Goal: Task Accomplishment & Management: Use online tool/utility

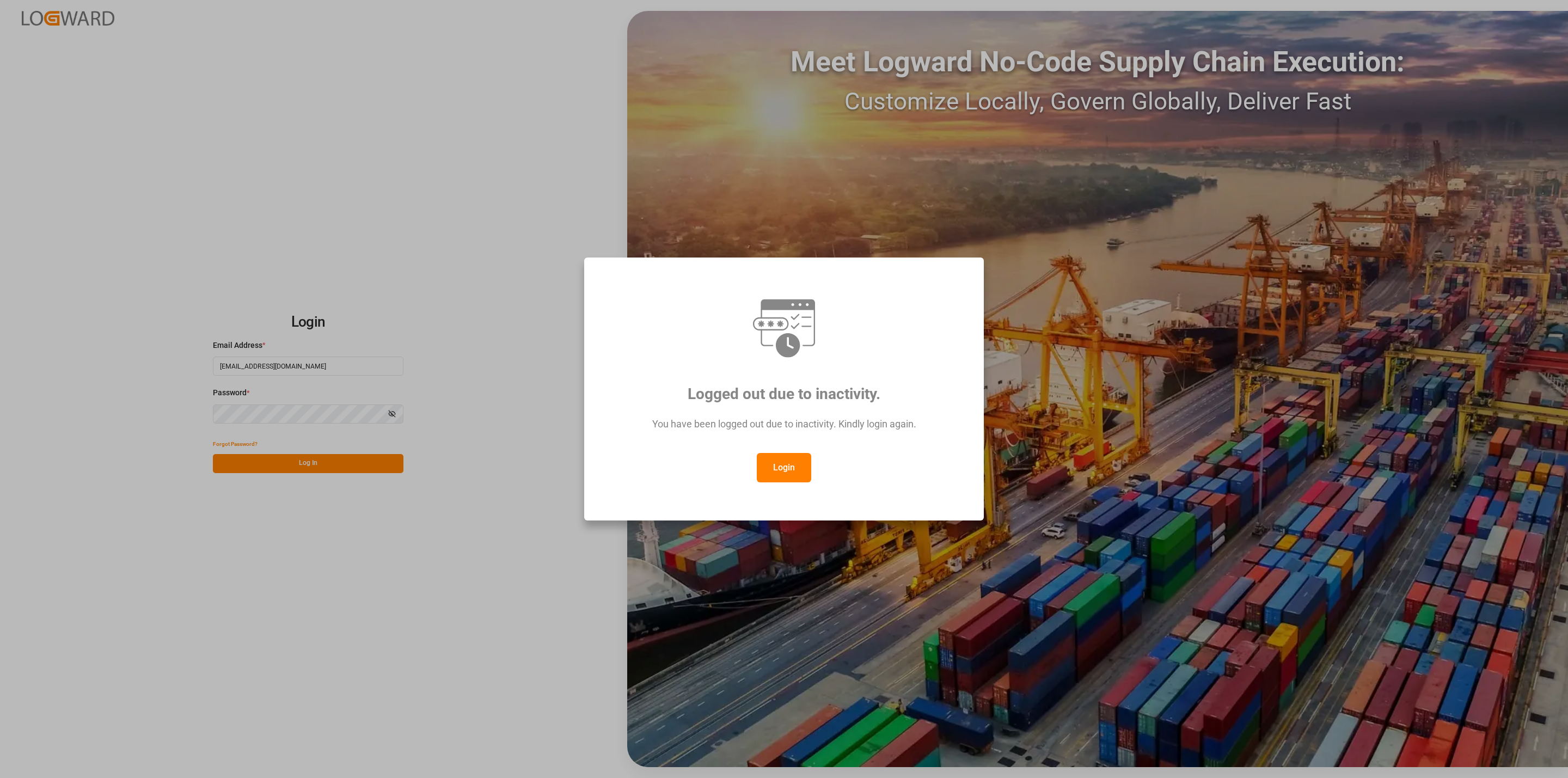
click at [802, 462] on button "Login" at bounding box center [784, 467] width 55 height 30
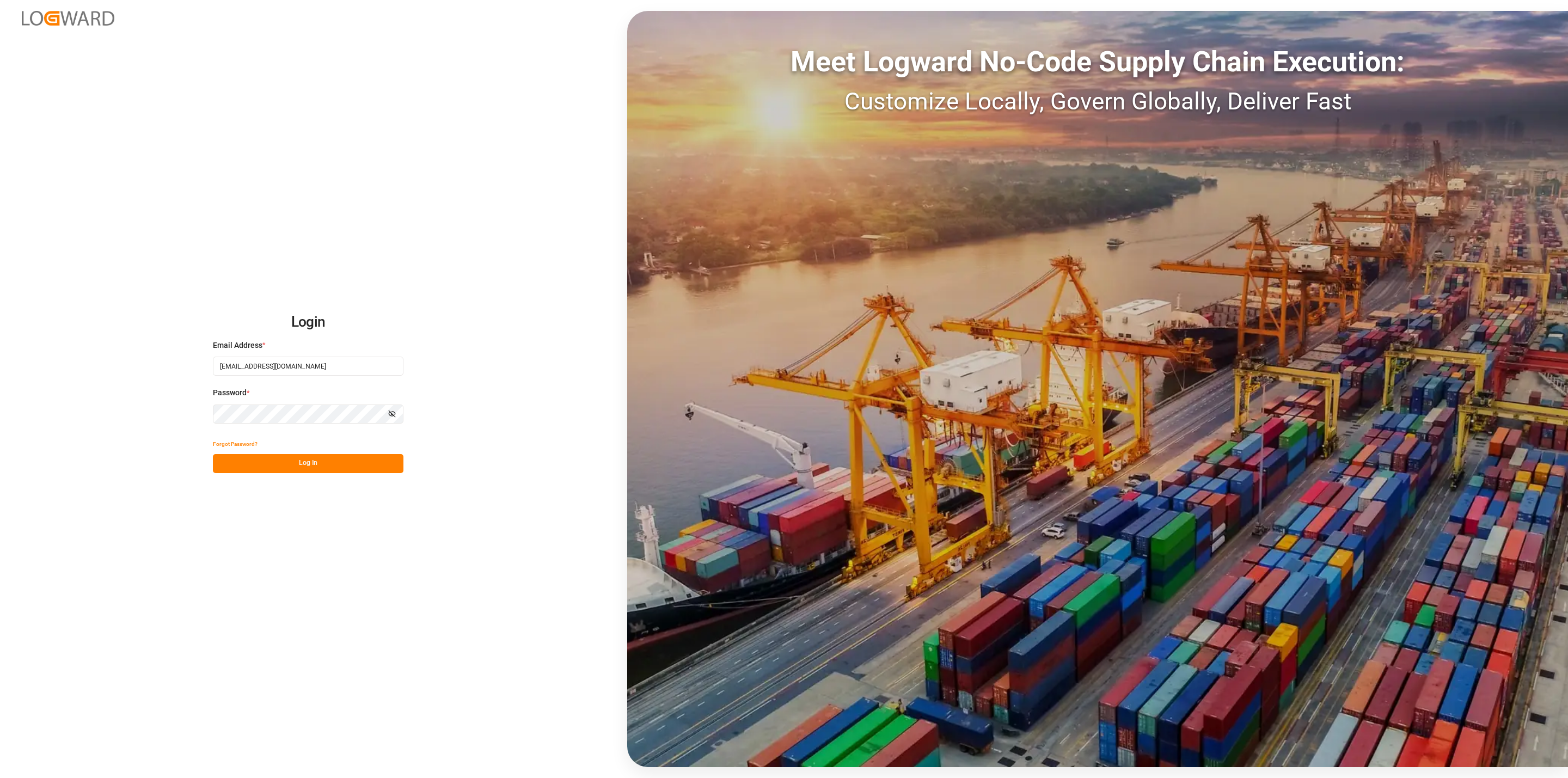
click at [307, 466] on button "Log In" at bounding box center [308, 463] width 190 height 19
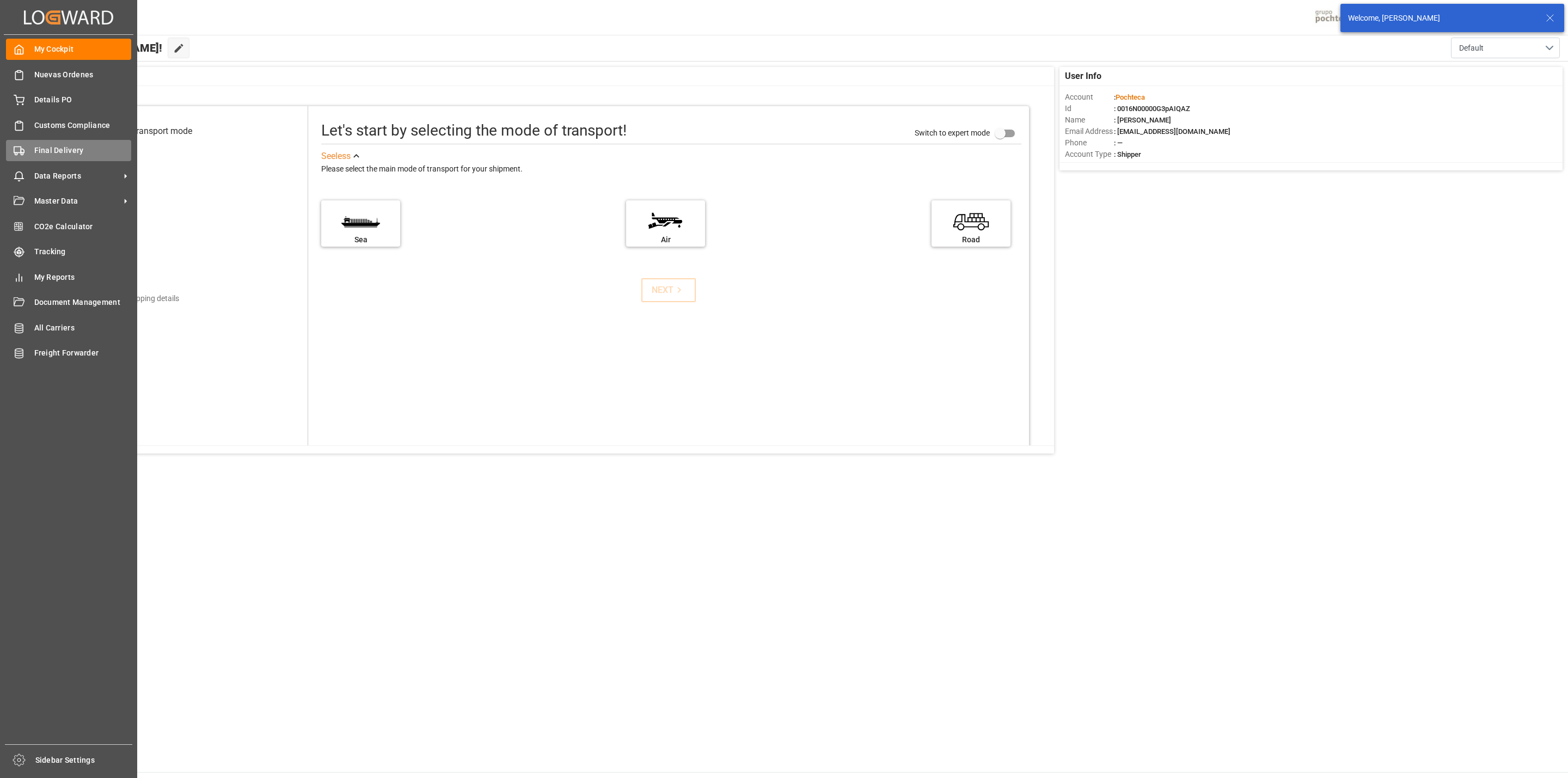
click at [30, 147] on div "Final Delivery Final Delivery" at bounding box center [68, 150] width 125 height 21
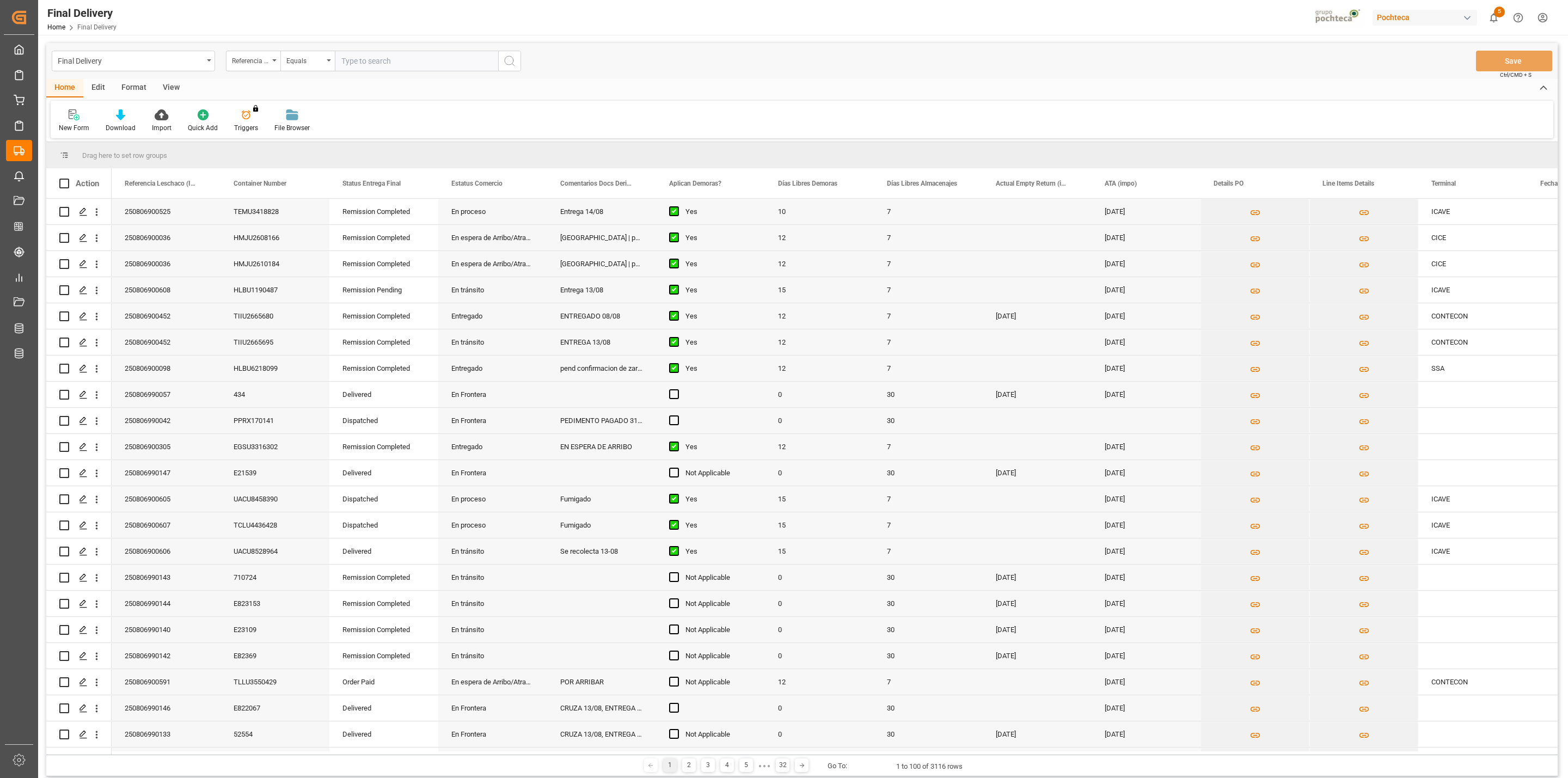
click at [170, 74] on div "Final Delivery Referencia Leschaco (Impo) Equals Save Ctrl/CMD + S" at bounding box center [802, 61] width 1512 height 36
click at [164, 83] on div "View" at bounding box center [171, 88] width 33 height 18
click at [80, 121] on div "Default" at bounding box center [70, 121] width 38 height 24
click at [115, 286] on div "CAPTURA TR Y RETRASO + FECHA DE ENTREGA" at bounding box center [118, 295] width 119 height 22
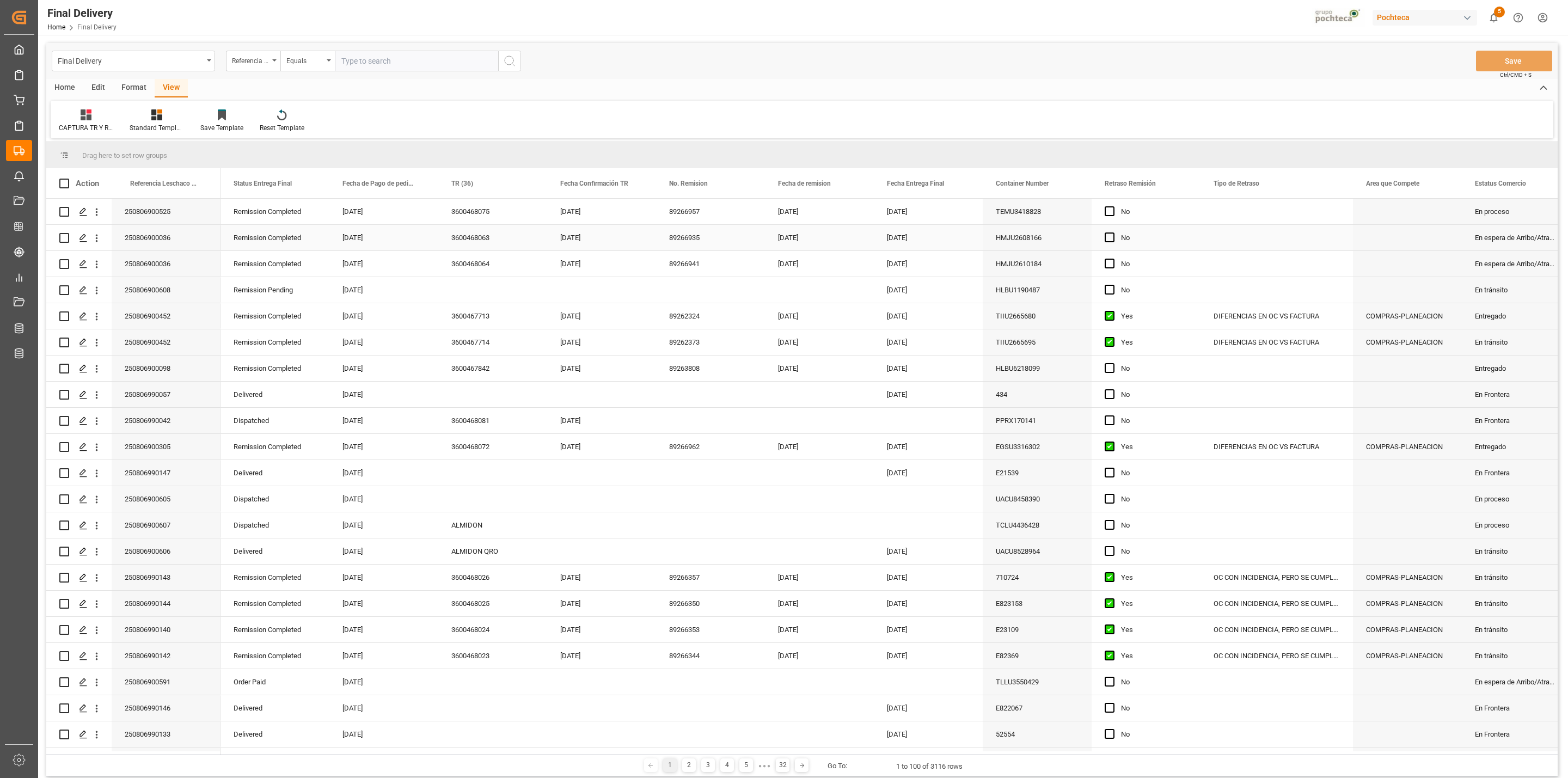
scroll to position [443, 0]
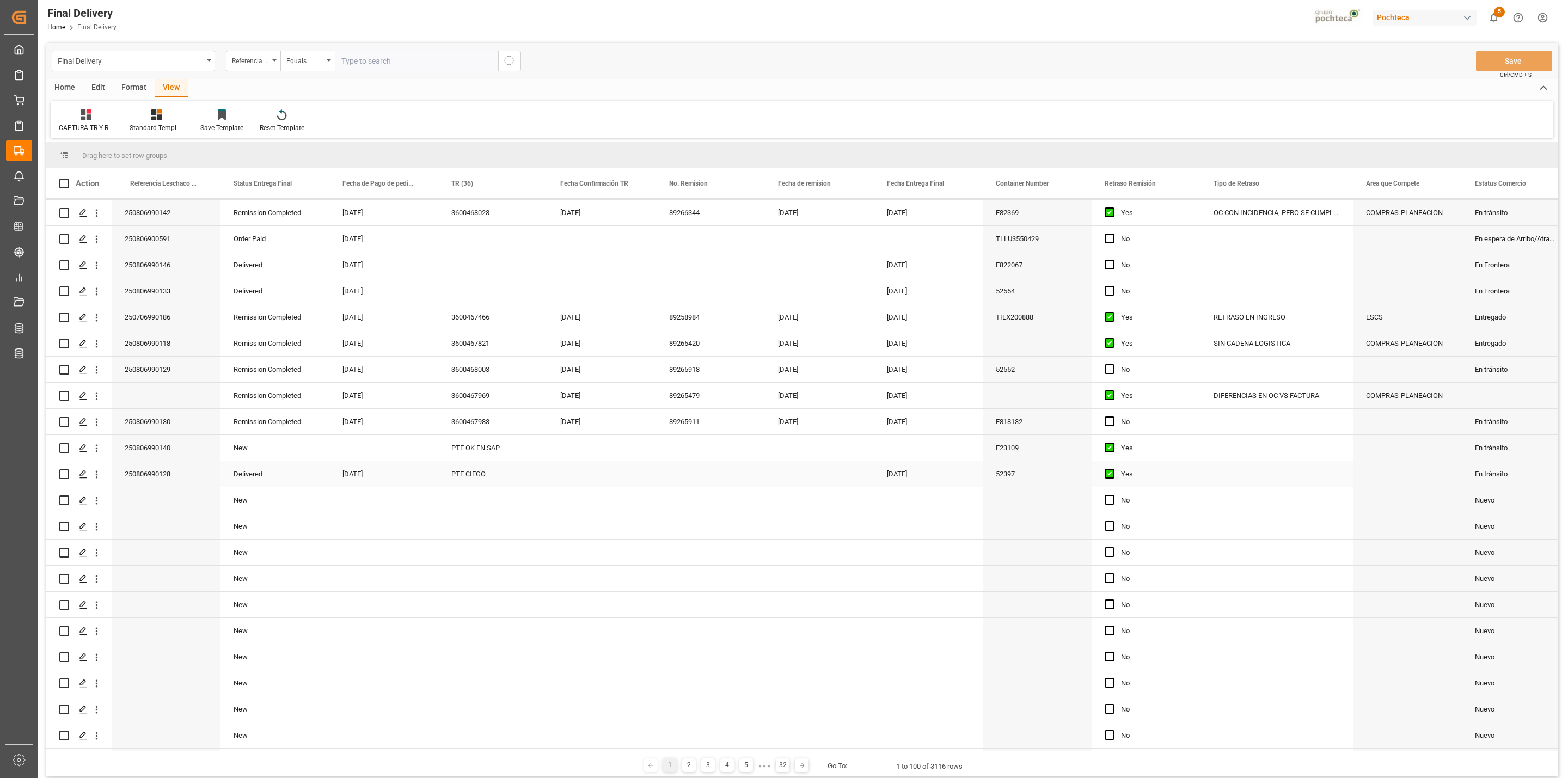
click at [469, 472] on div "PTE CIEGO" at bounding box center [493, 474] width 109 height 26
click at [638, 594] on div "14" at bounding box center [634, 593] width 14 height 13
type input "[DATE]"
click at [699, 477] on div "Press SPACE to select this row." at bounding box center [711, 474] width 109 height 26
click at [1513, 51] on button "Save" at bounding box center [1514, 61] width 76 height 20
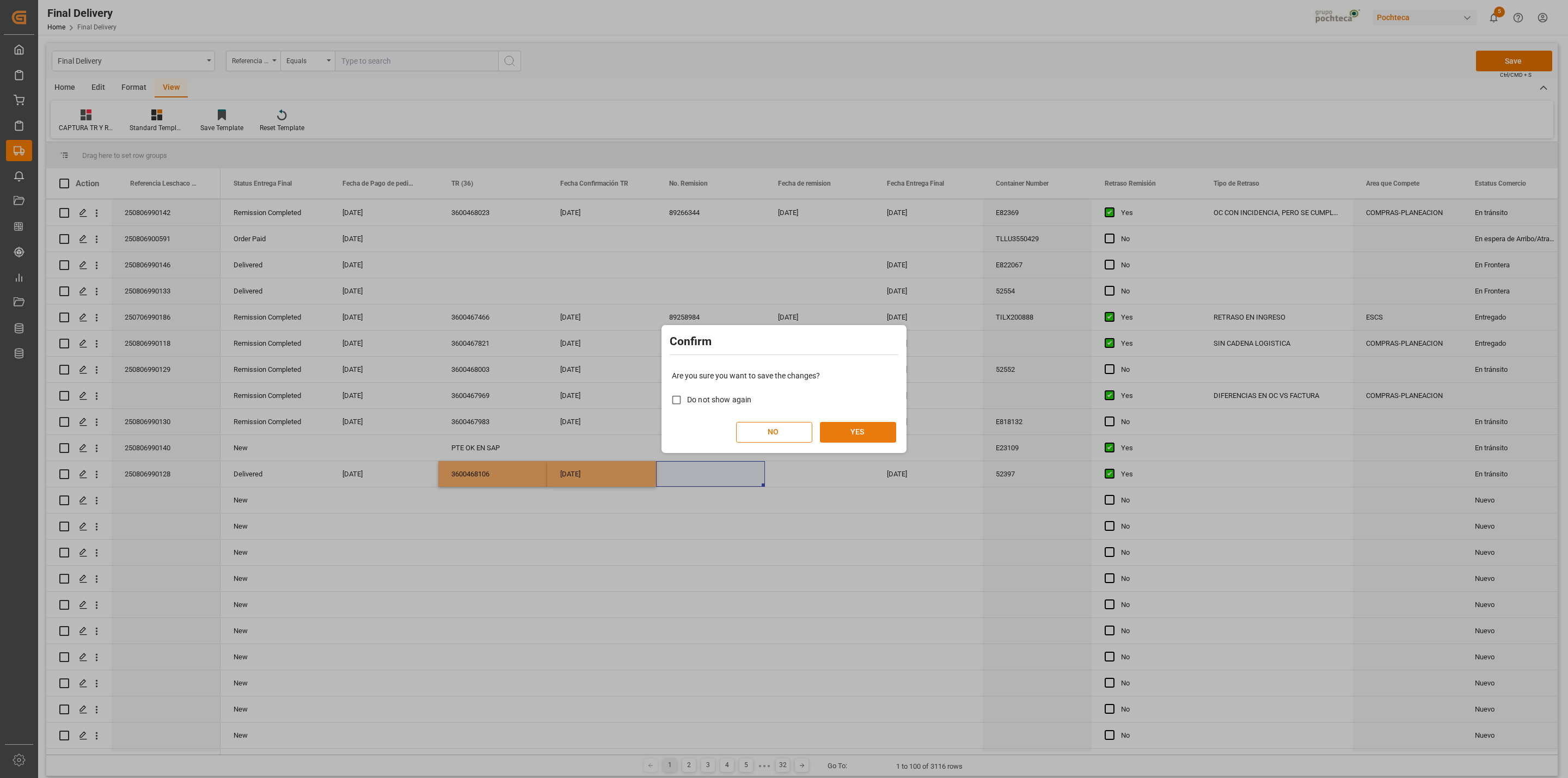
click at [838, 433] on button "YES" at bounding box center [858, 431] width 76 height 20
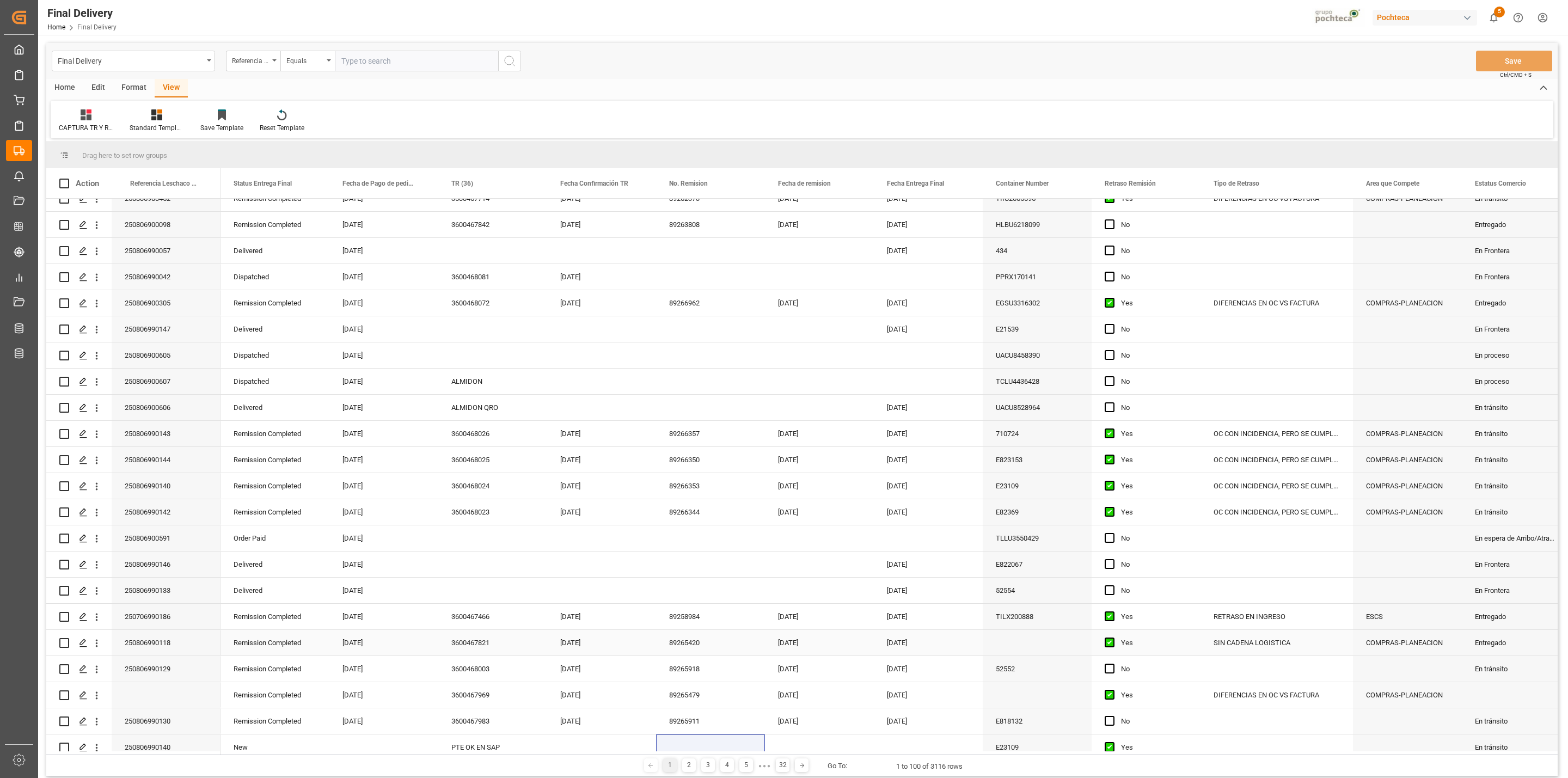
scroll to position [169, 0]
